Goal: Task Accomplishment & Management: Manage account settings

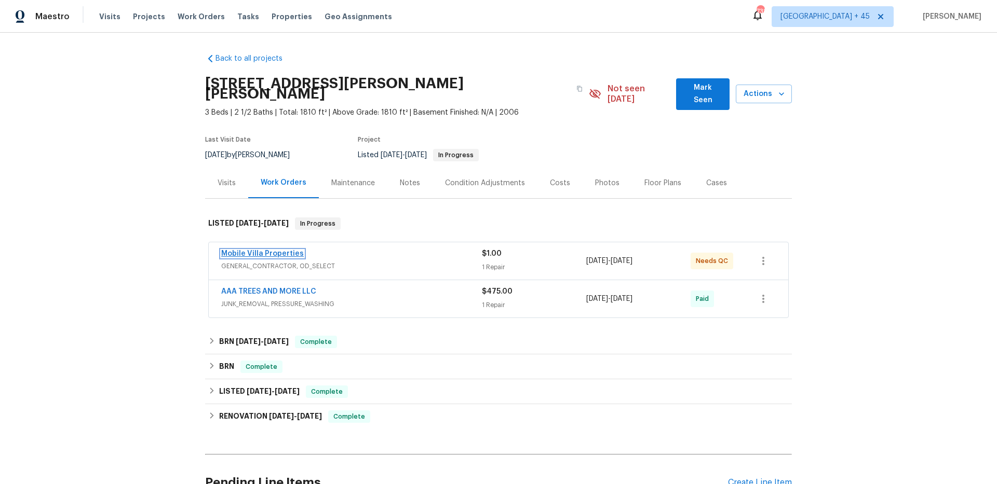
click at [275, 250] on link "Mobile Villa Properties" at bounding box center [262, 253] width 83 height 7
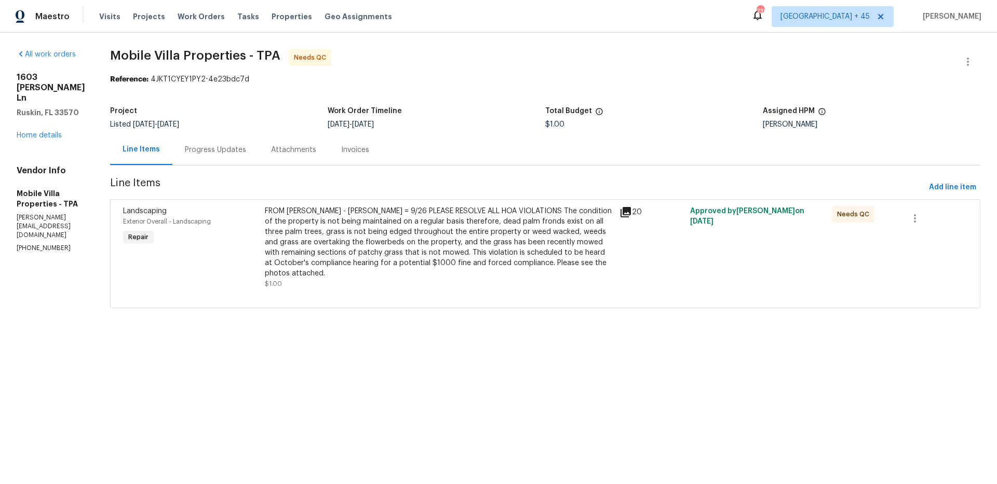
click at [231, 158] on div "Progress Updates" at bounding box center [215, 149] width 86 height 31
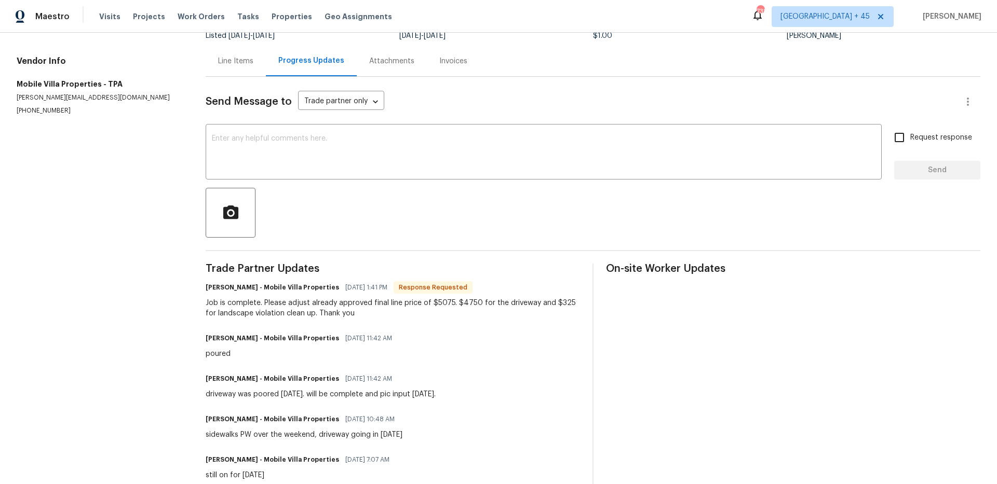
scroll to position [62, 0]
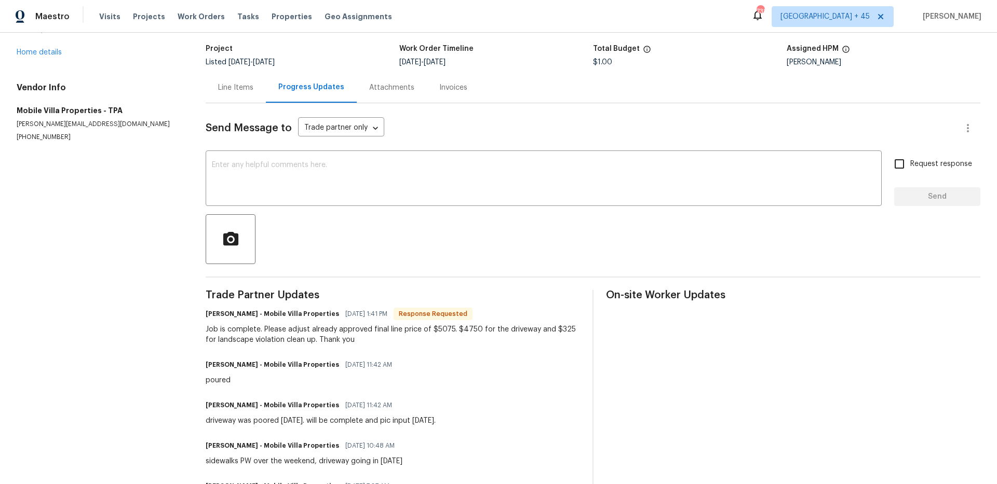
click at [460, 90] on div "Invoices" at bounding box center [453, 88] width 28 height 10
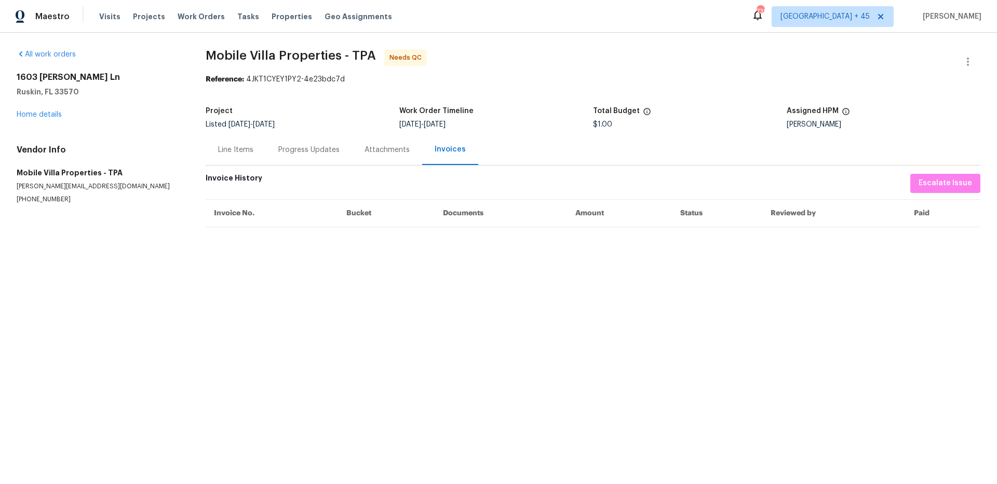
click at [292, 157] on div "Progress Updates" at bounding box center [309, 149] width 86 height 31
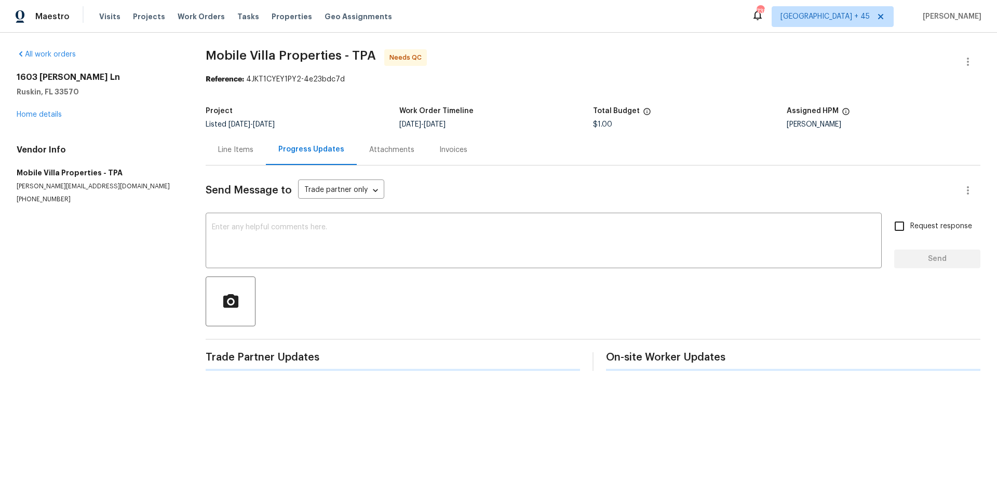
click at [228, 156] on div "Line Items" at bounding box center [236, 149] width 60 height 31
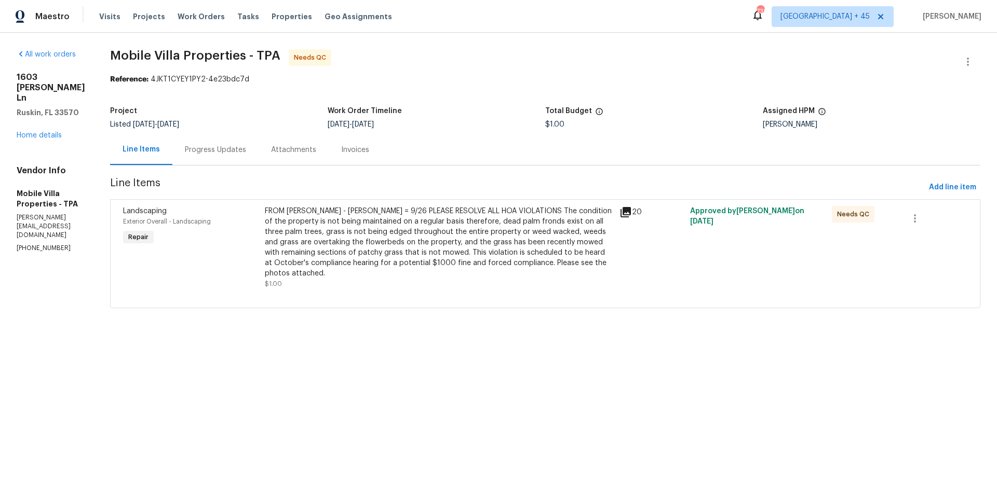
click at [341, 154] on div "Invoices" at bounding box center [355, 150] width 28 height 10
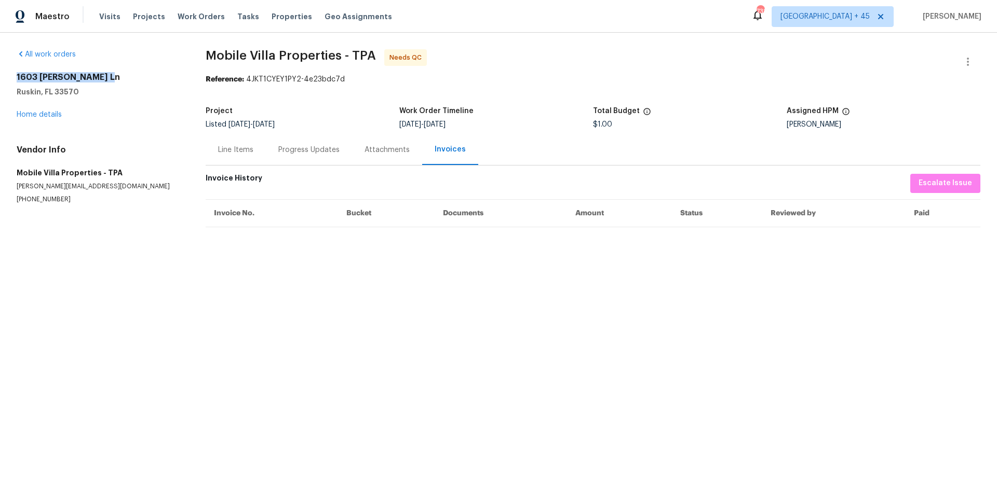
drag, startPoint x: 15, startPoint y: 76, endPoint x: 123, endPoint y: 76, distance: 108.0
click at [123, 76] on div "All work orders 1603 Carson White Ln Ruskin, FL 33570 Home details Vendor Info …" at bounding box center [498, 139] width 997 height 213
copy h2 "1603 Carson White Ln"
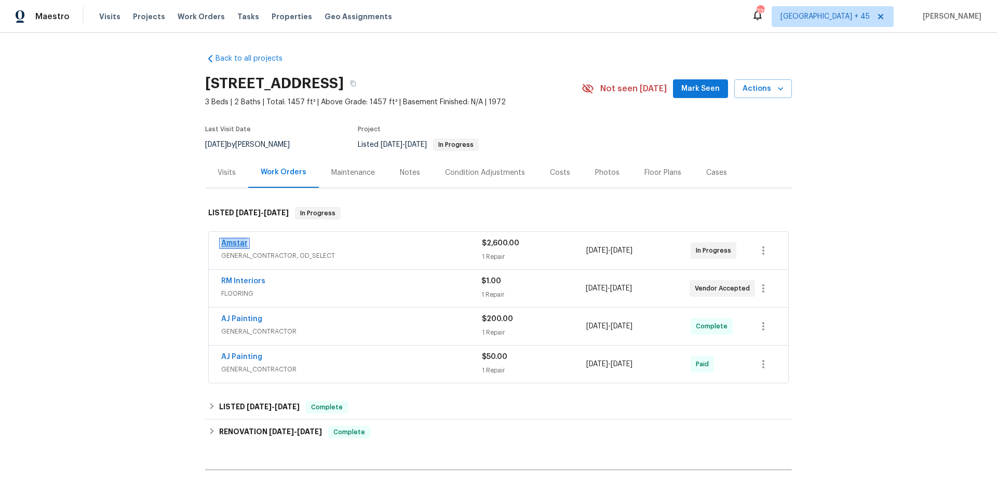
click at [227, 240] on link "Amstar" at bounding box center [234, 243] width 26 height 7
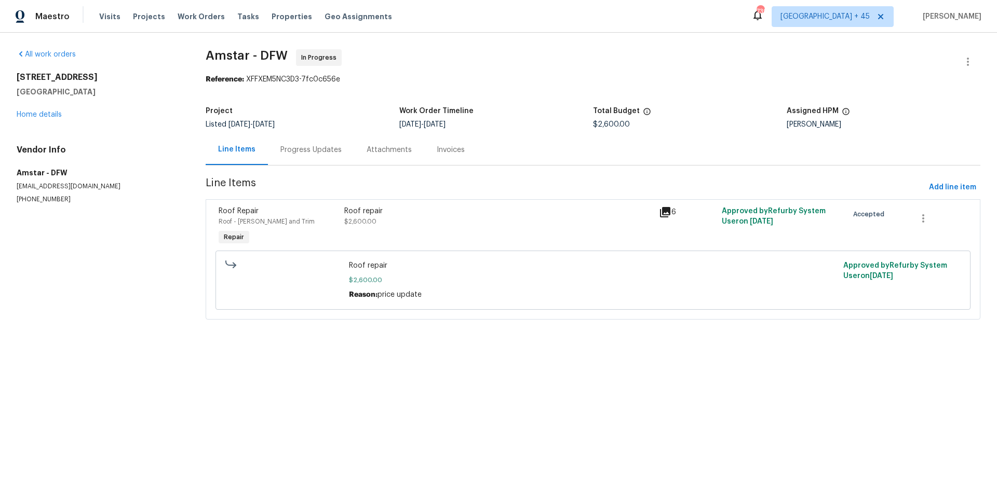
click at [316, 149] on div "Progress Updates" at bounding box center [310, 150] width 61 height 10
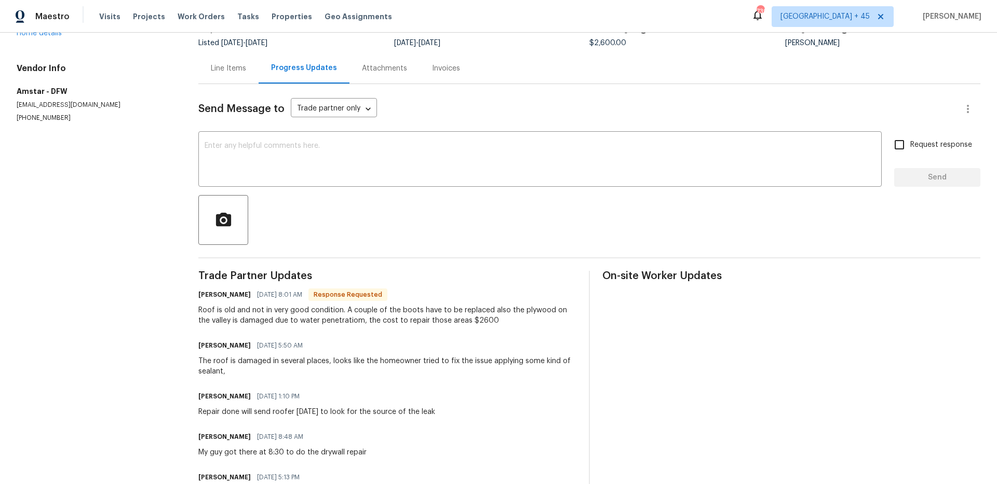
scroll to position [165, 0]
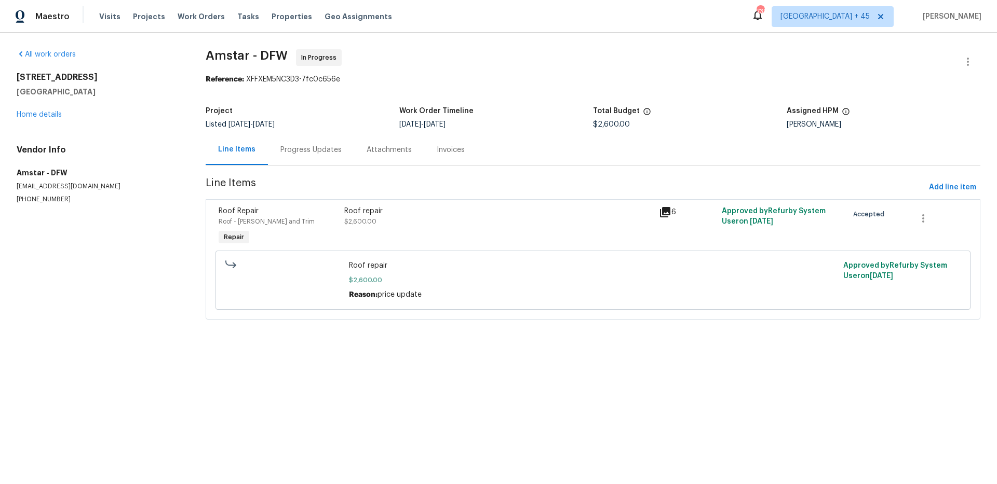
click at [310, 149] on div "Progress Updates" at bounding box center [310, 150] width 61 height 10
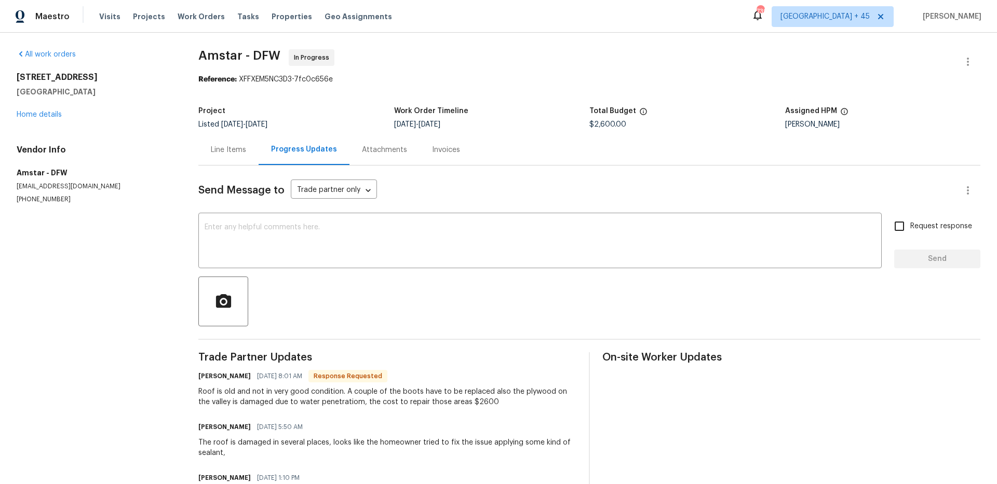
click at [464, 151] on div "Invoices" at bounding box center [446, 149] width 53 height 31
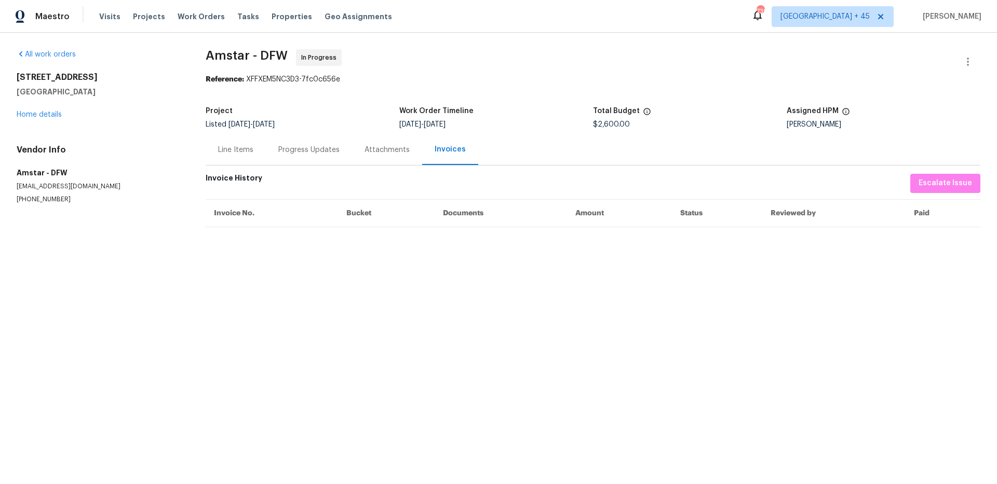
click at [359, 148] on div "Attachments" at bounding box center [387, 149] width 70 height 31
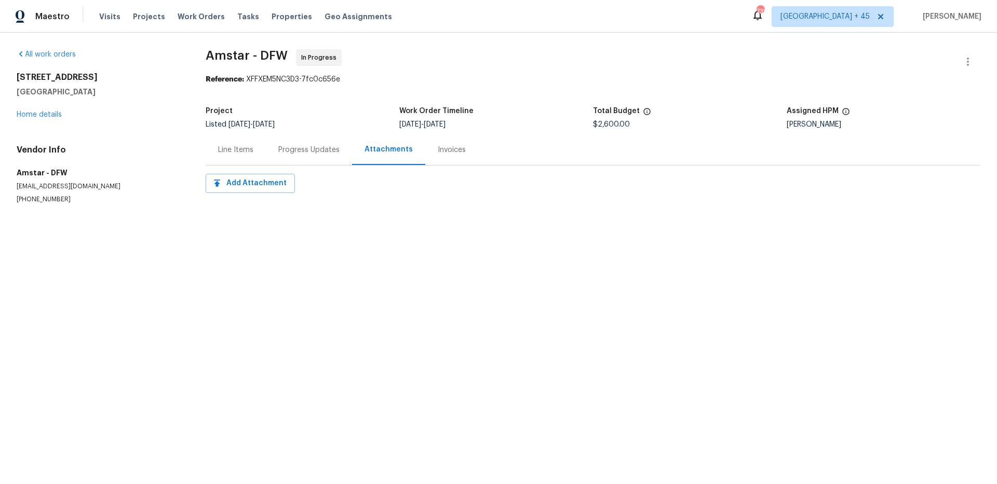
click at [320, 150] on div "Progress Updates" at bounding box center [308, 150] width 61 height 10
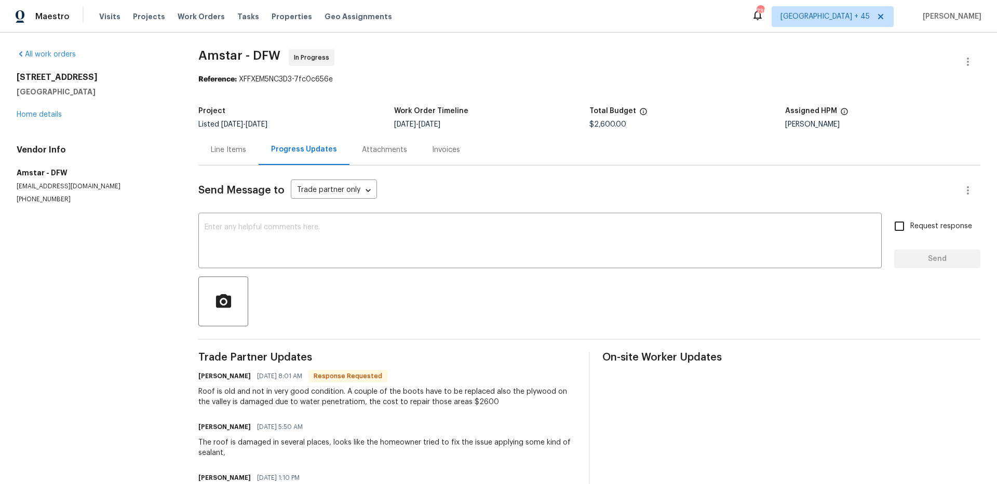
click at [246, 151] on div "Line Items" at bounding box center [228, 150] width 35 height 10
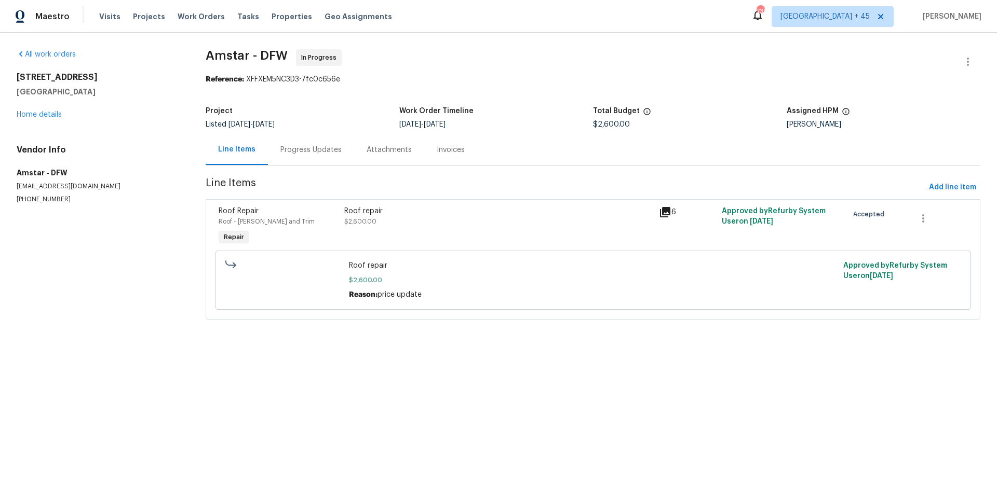
click at [303, 154] on div "Progress Updates" at bounding box center [310, 150] width 61 height 10
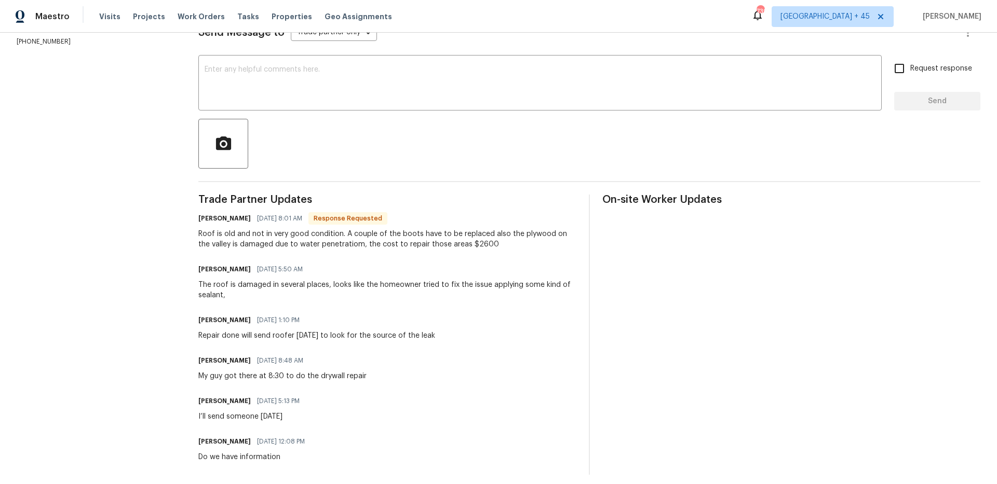
scroll to position [160, 0]
